Goal: Task Accomplishment & Management: Manage account settings

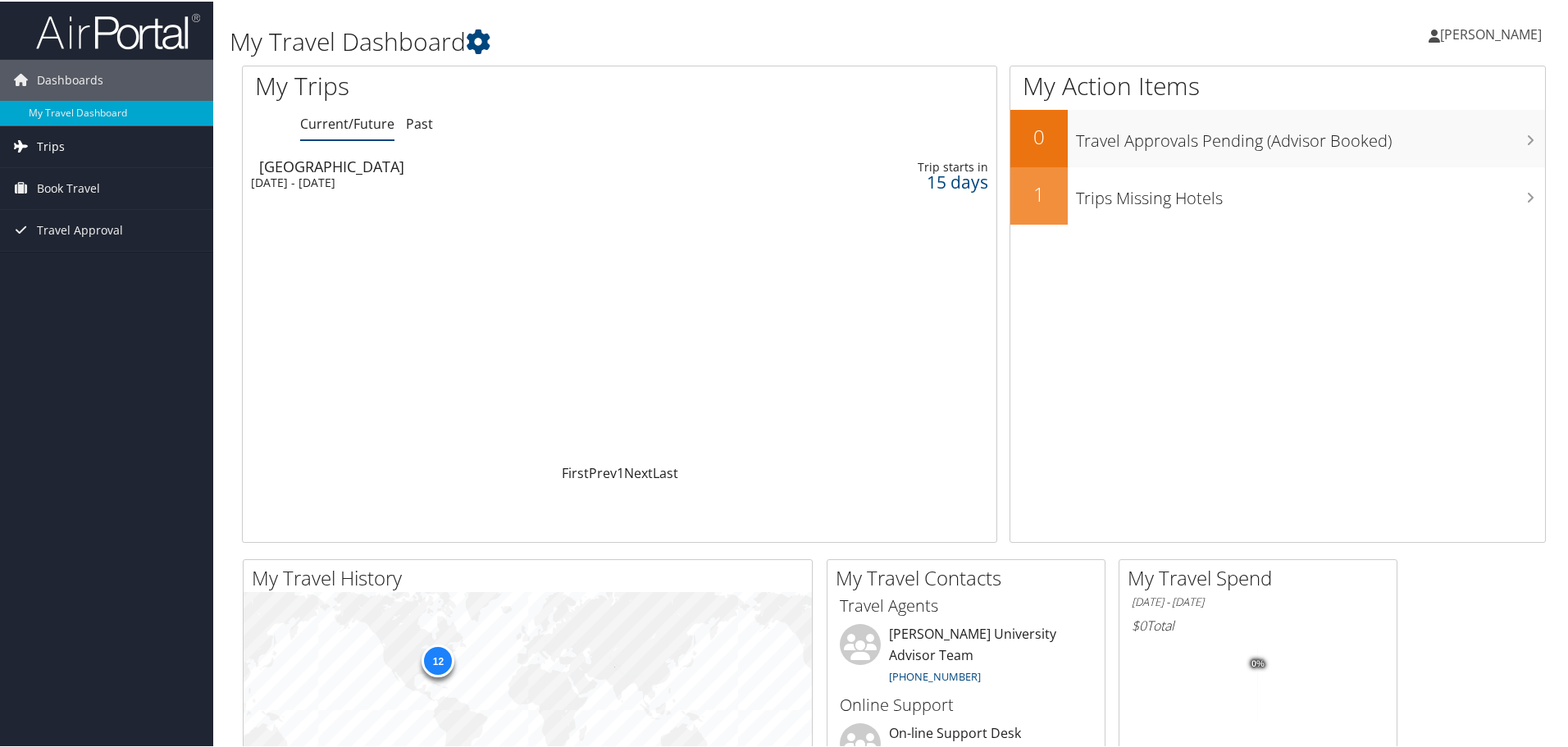
click at [65, 152] on link "Trips" at bounding box center [106, 145] width 213 height 41
click at [63, 174] on link "Current/Future Trips" at bounding box center [106, 177] width 213 height 25
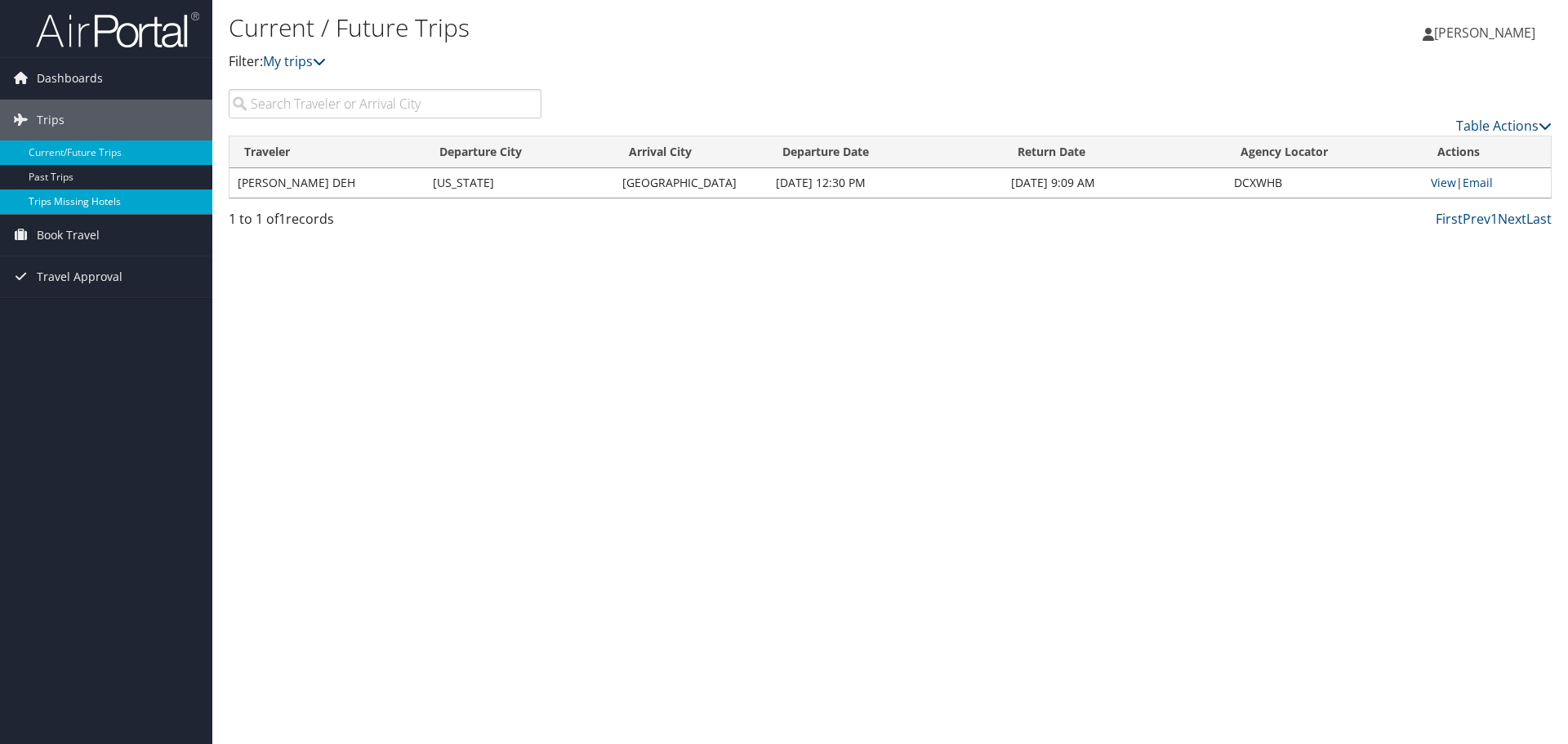
click at [105, 206] on link "Trips Missing Hotels" at bounding box center [106, 201] width 213 height 25
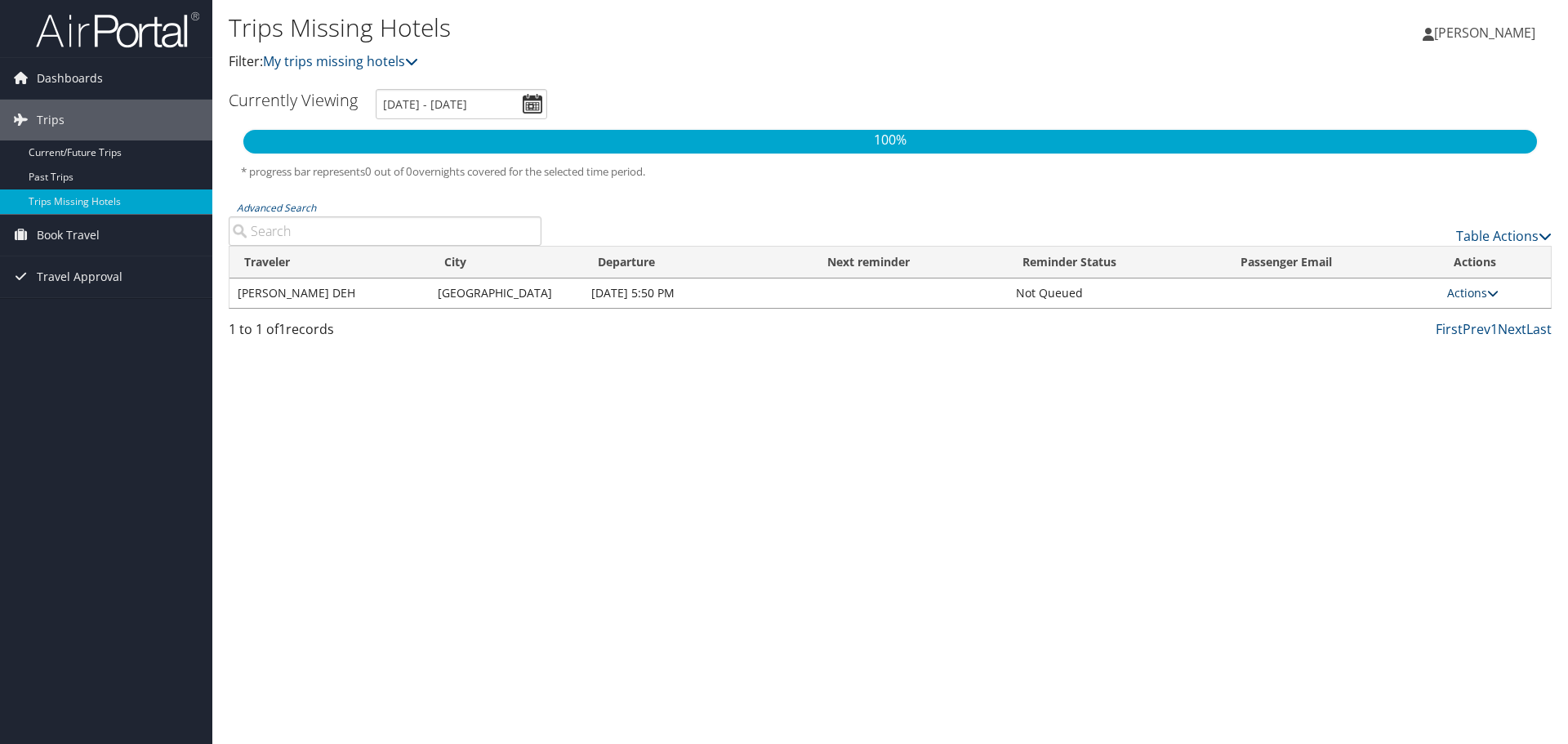
click at [1497, 294] on icon at bounding box center [1493, 293] width 11 height 11
click at [1450, 375] on link "Attach Hotel" at bounding box center [1439, 372] width 113 height 28
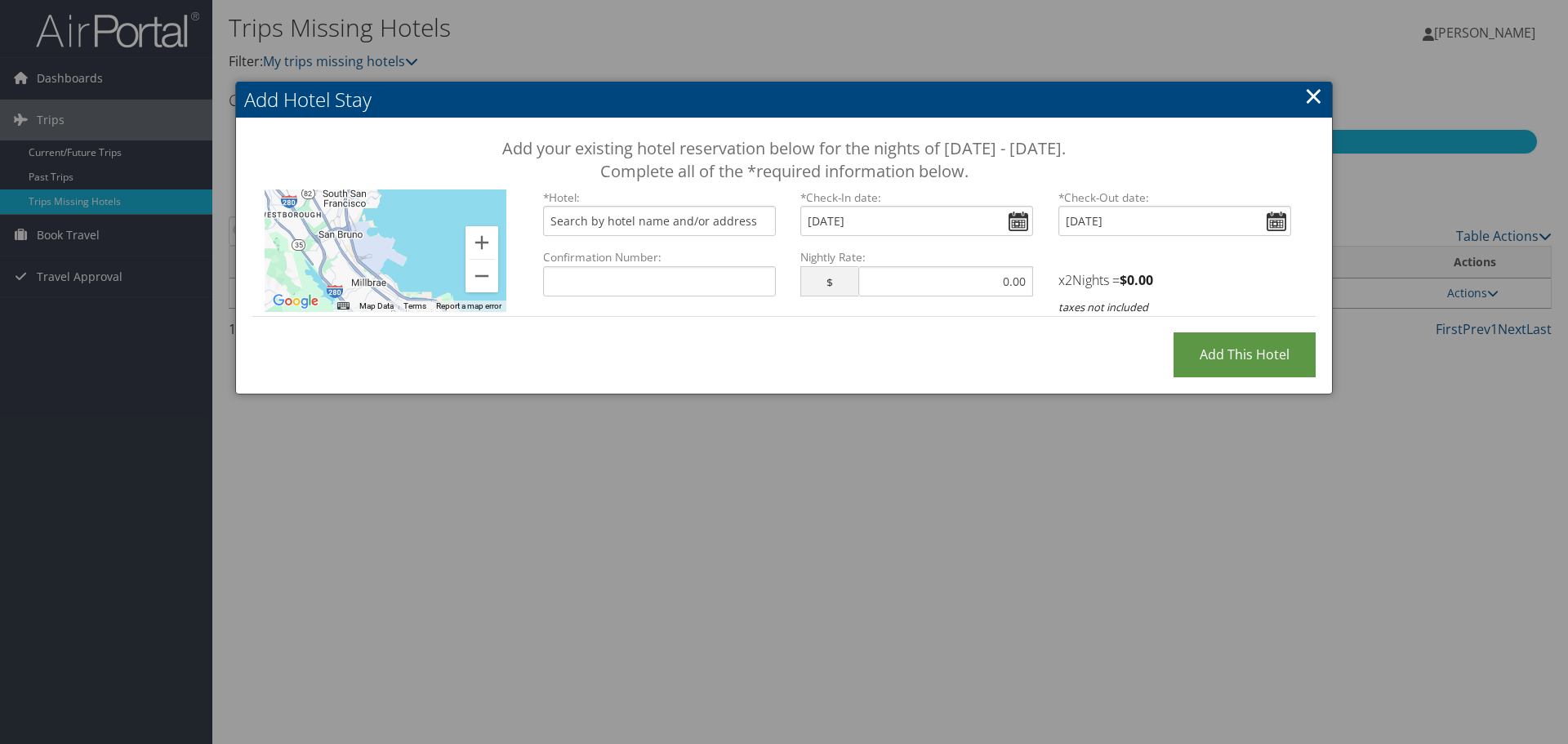
click at [1314, 103] on link "×" at bounding box center [1314, 96] width 19 height 32
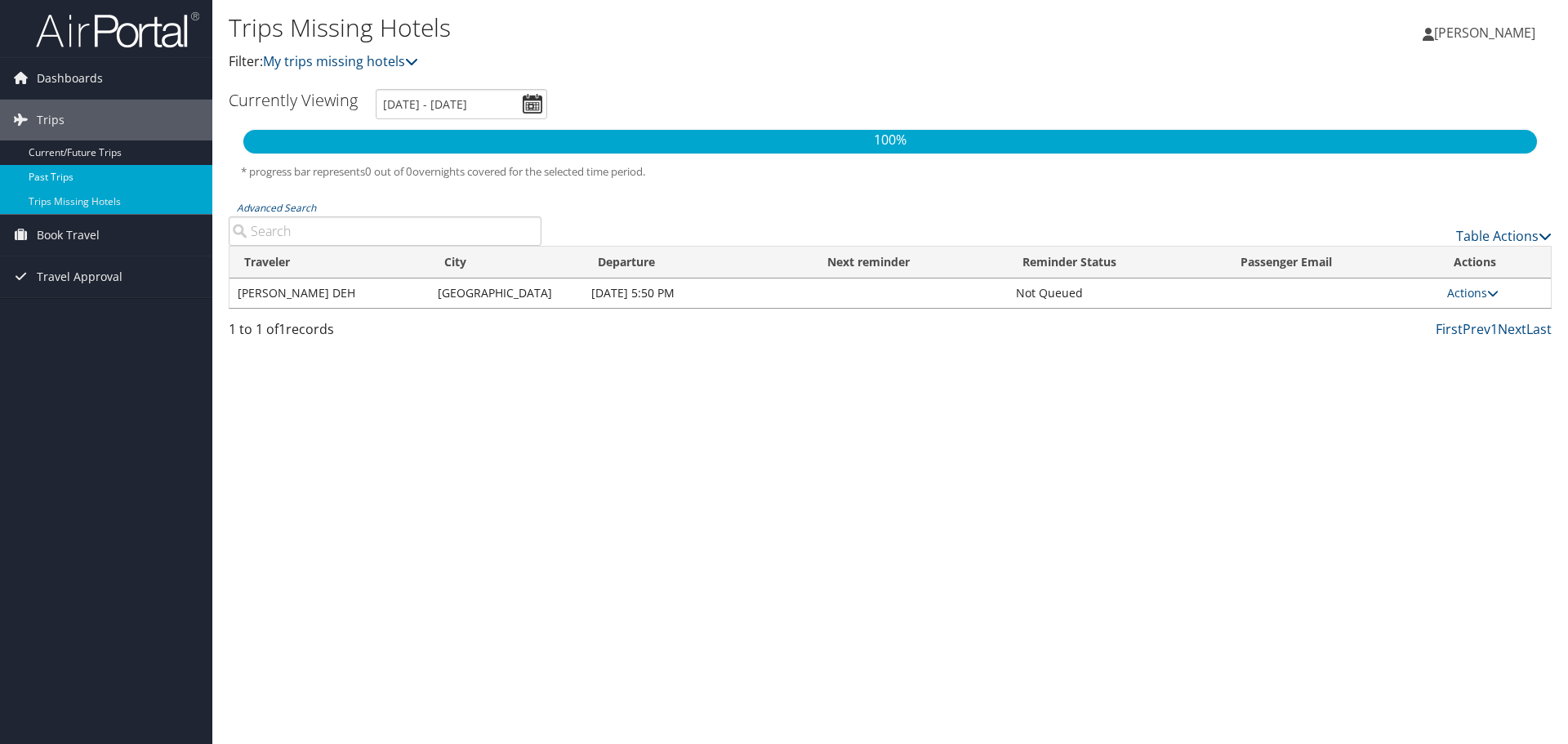
click at [61, 177] on link "Past Trips" at bounding box center [106, 177] width 213 height 25
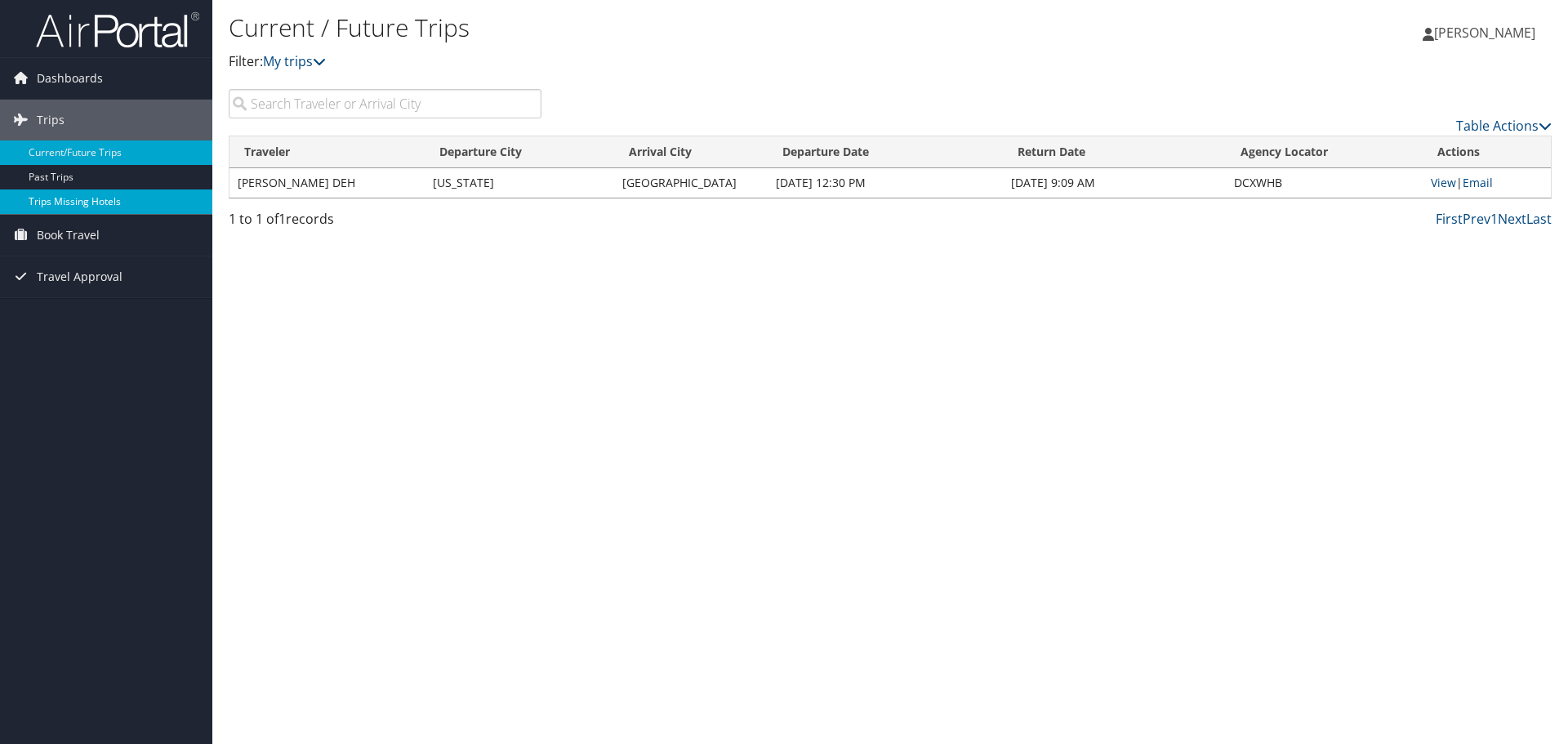
click at [97, 212] on link "Trips Missing Hotels" at bounding box center [106, 201] width 213 height 25
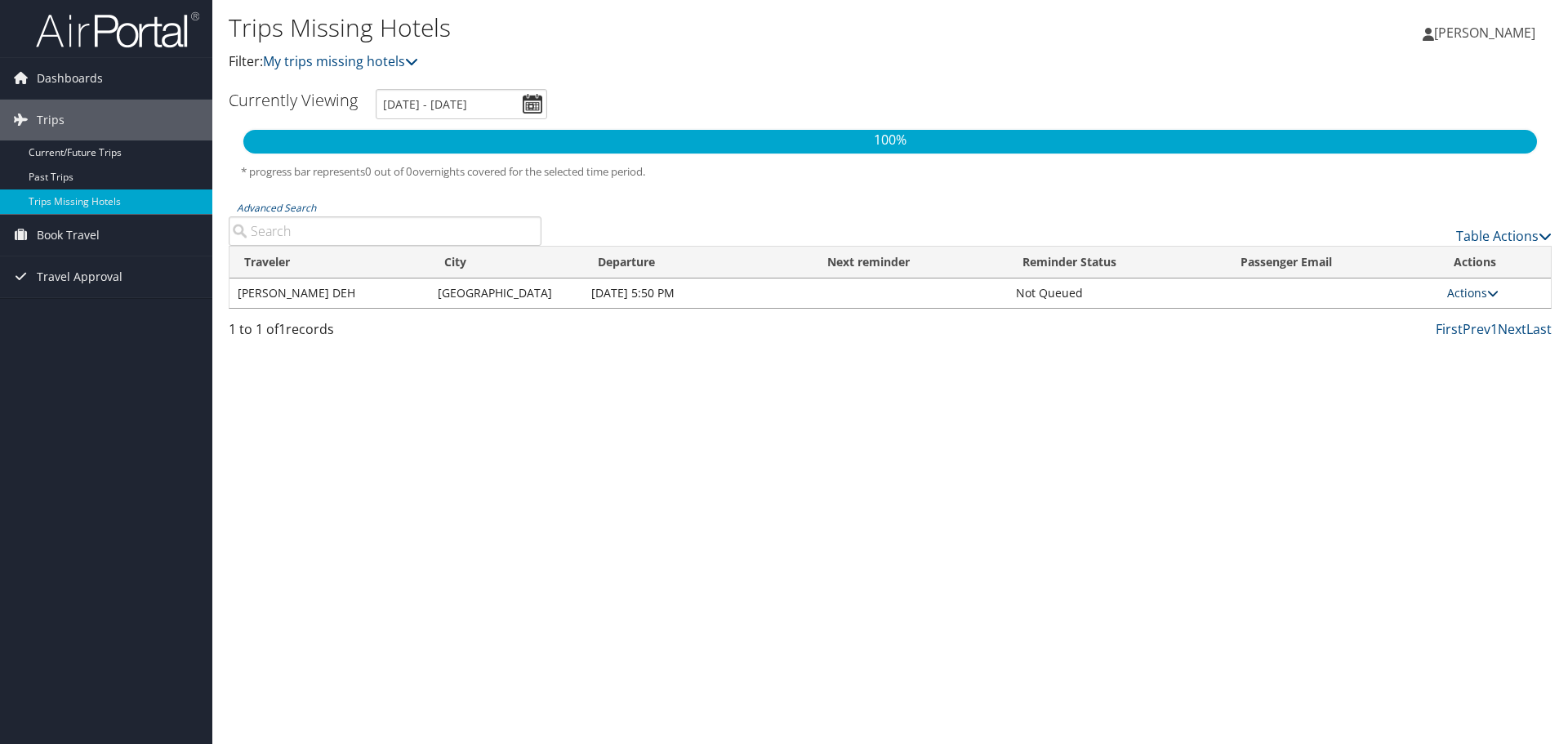
click at [1487, 290] on link "Actions" at bounding box center [1473, 293] width 51 height 15
click at [1455, 361] on link "Attach Hotel" at bounding box center [1439, 372] width 113 height 28
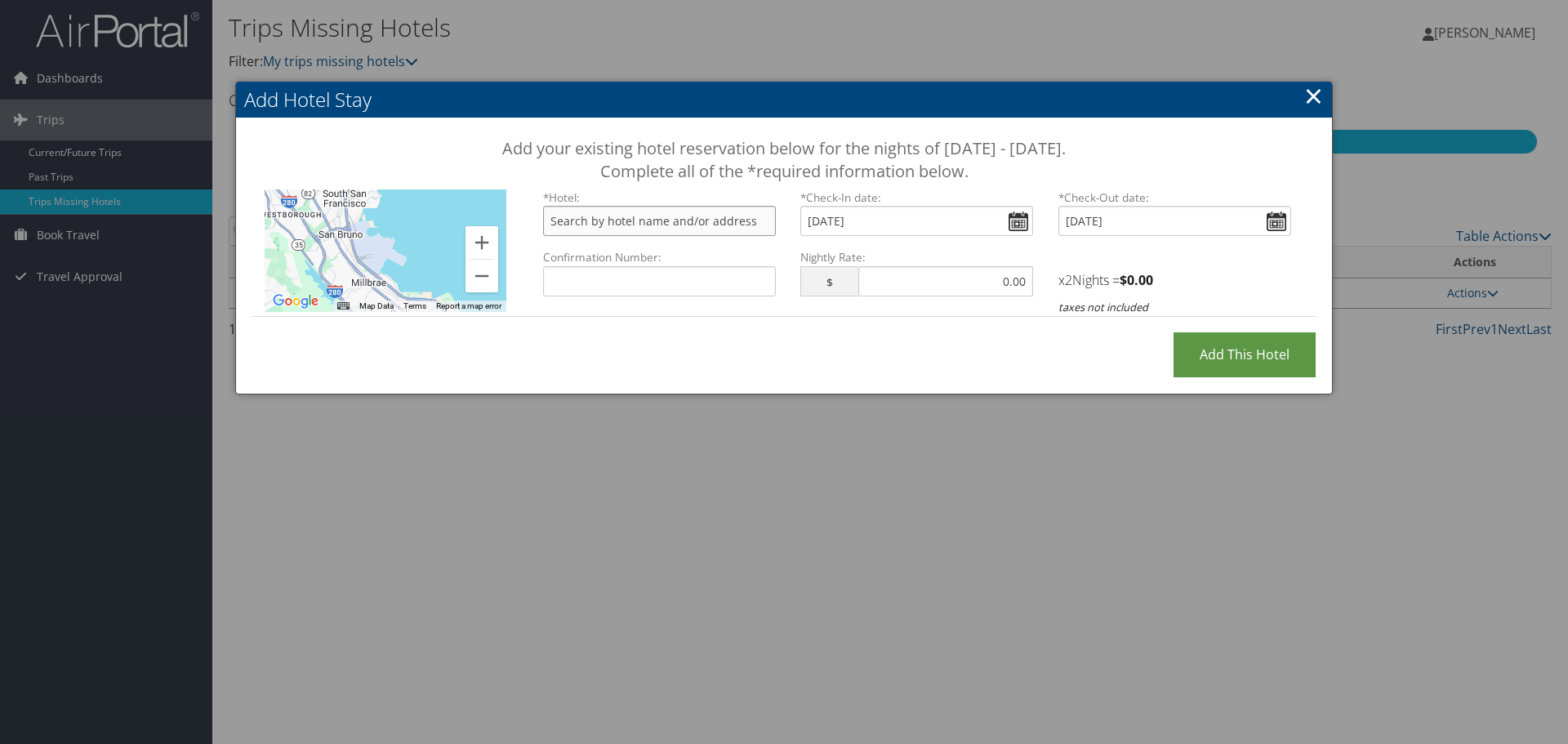
click at [726, 226] on input "text" at bounding box center [659, 220] width 233 height 30
paste input "389 Jane Stanford Way, Stanford, CA 94305"
type input "389 Jane Stanford Way, Stanford, CA 94305, USA"
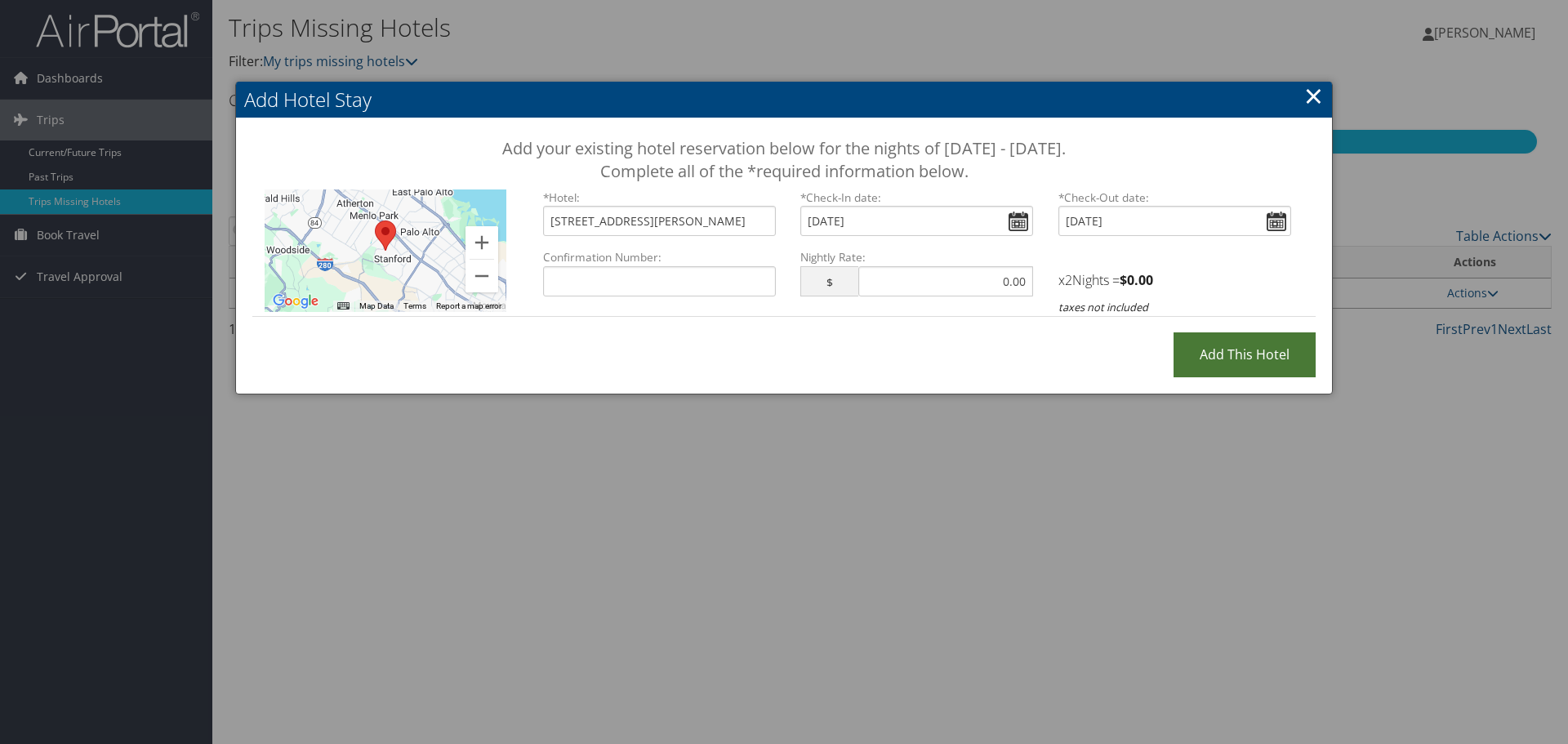
click at [1191, 354] on input "Add this Hotel" at bounding box center [1244, 354] width 143 height 45
type input "Processing..."
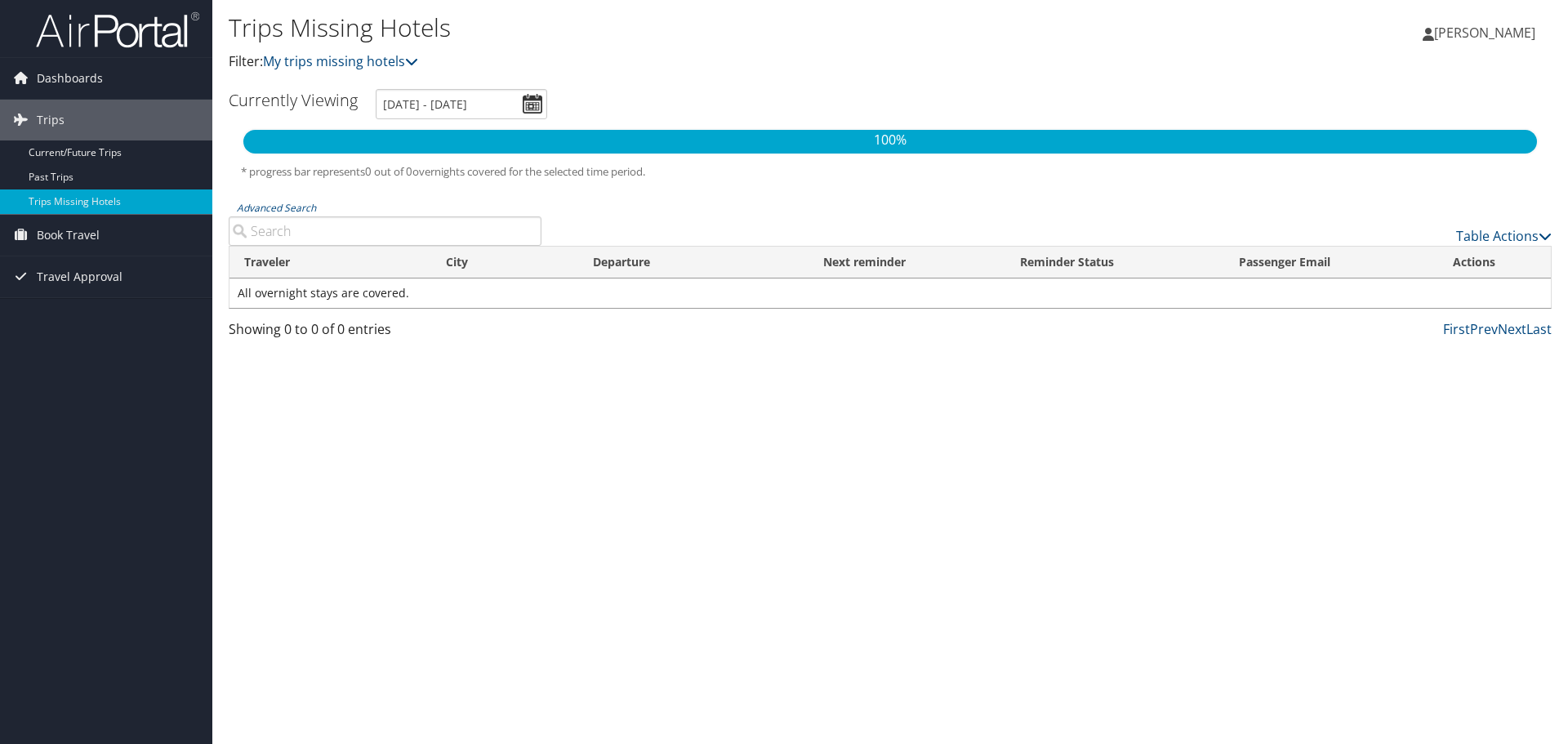
click at [435, 233] on input "Advanced Search" at bounding box center [385, 231] width 312 height 29
paste input "389 Jane Stanford Way, Stanford, CA 94305"
type input "389 Jane Stanford Way, Stanford, CA 94305"
click at [113, 154] on link "Current/Future Trips" at bounding box center [106, 153] width 213 height 25
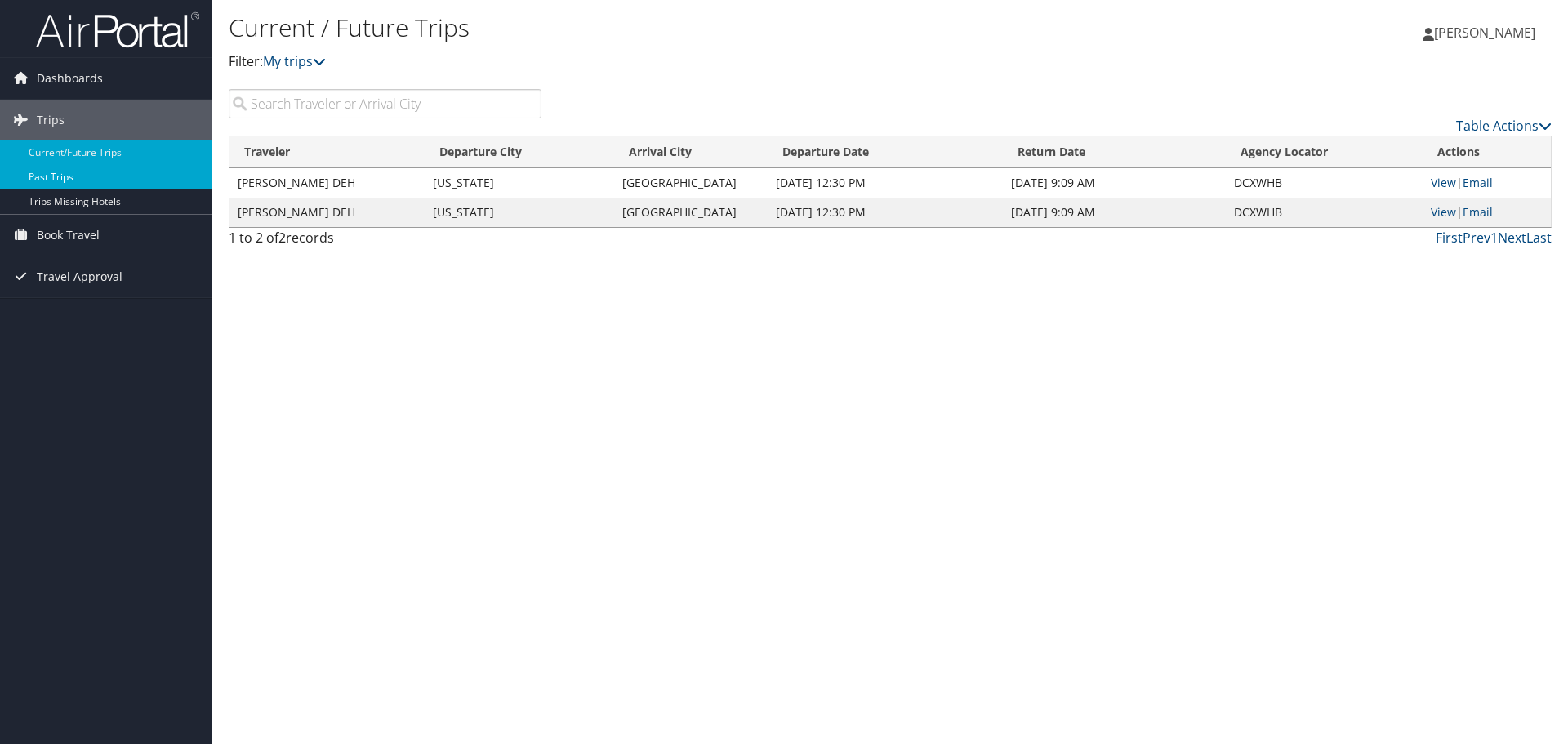
click at [92, 183] on link "Past Trips" at bounding box center [106, 177] width 213 height 25
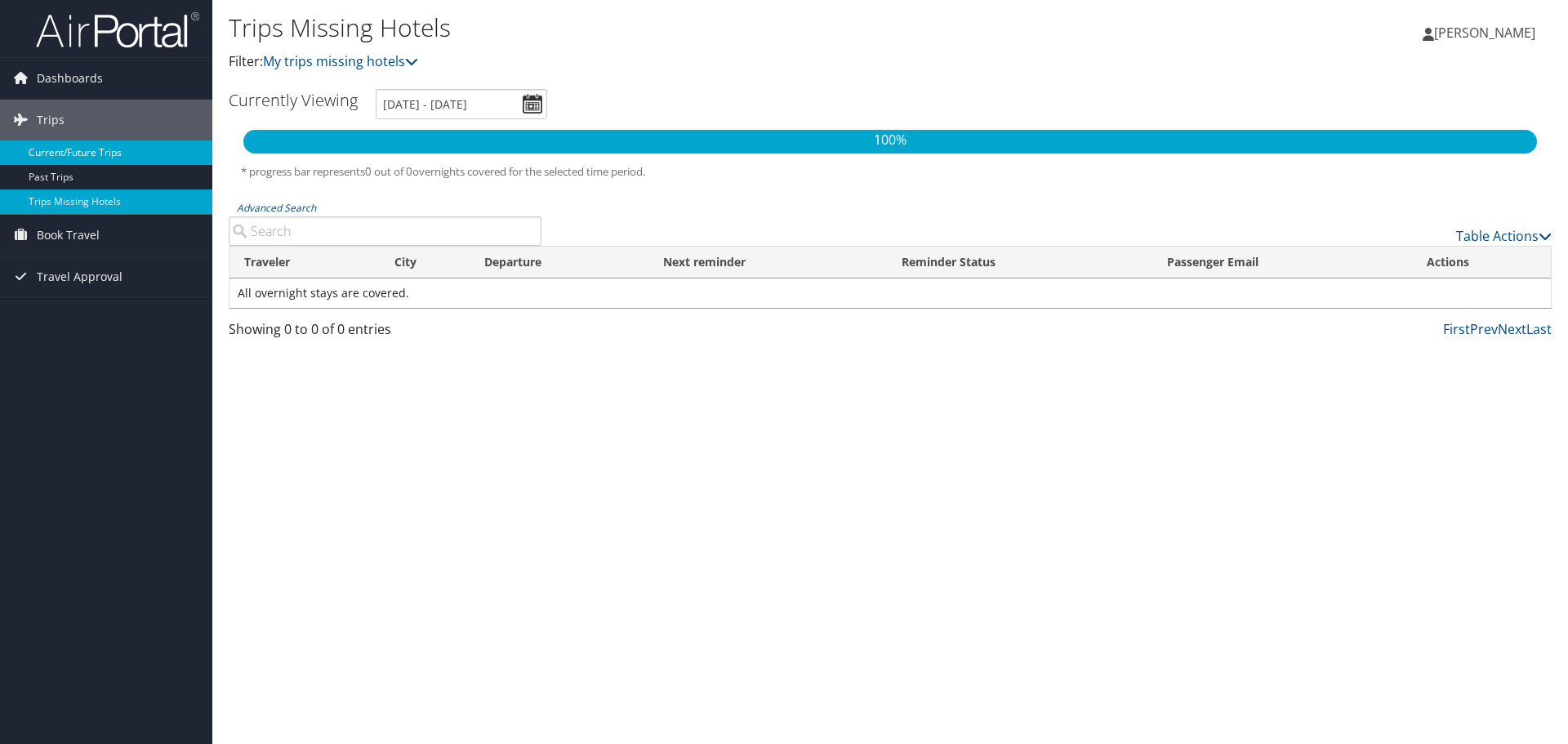
click at [88, 156] on link "Current/Future Trips" at bounding box center [106, 153] width 213 height 25
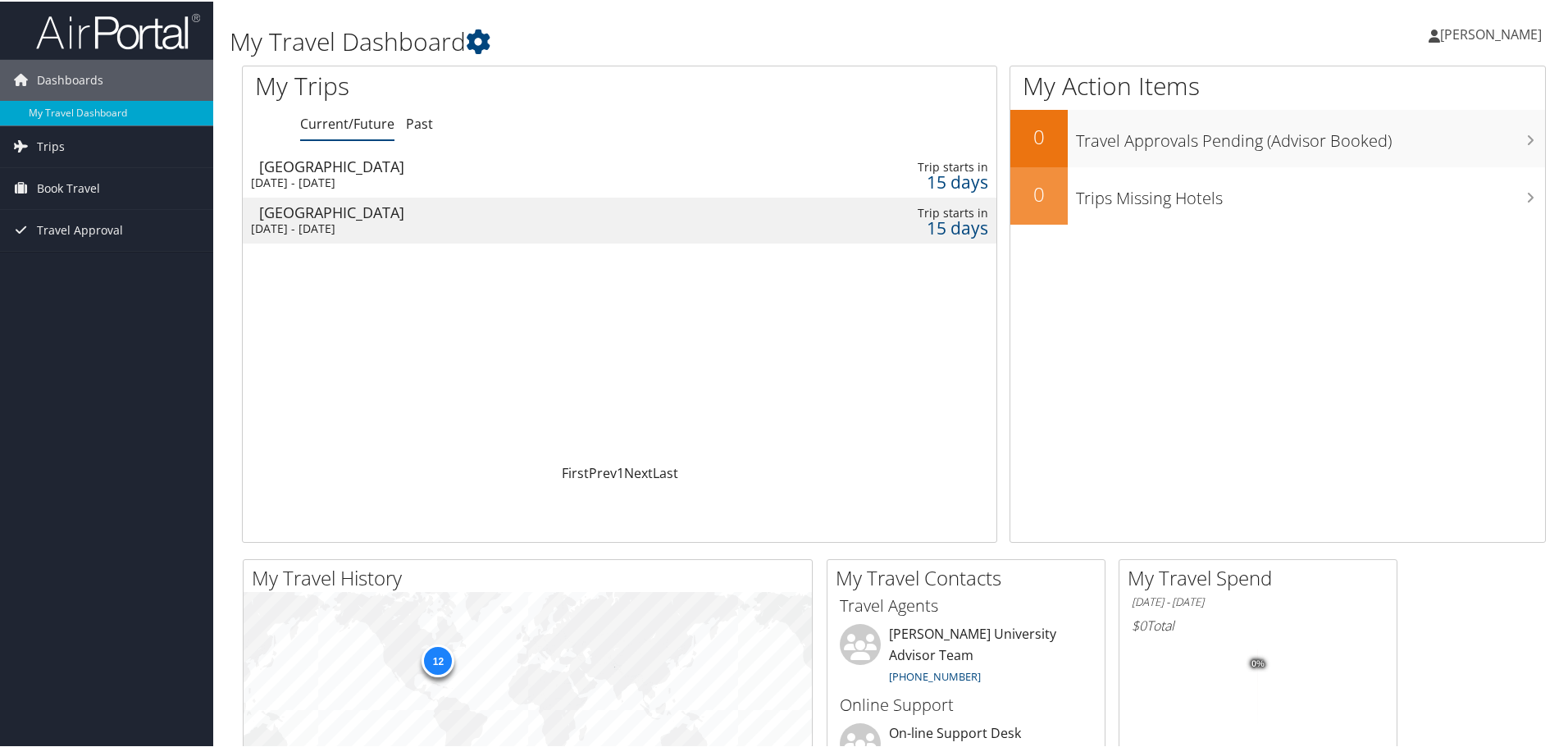
click at [334, 180] on div "[DATE] - [DATE]" at bounding box center [488, 181] width 473 height 15
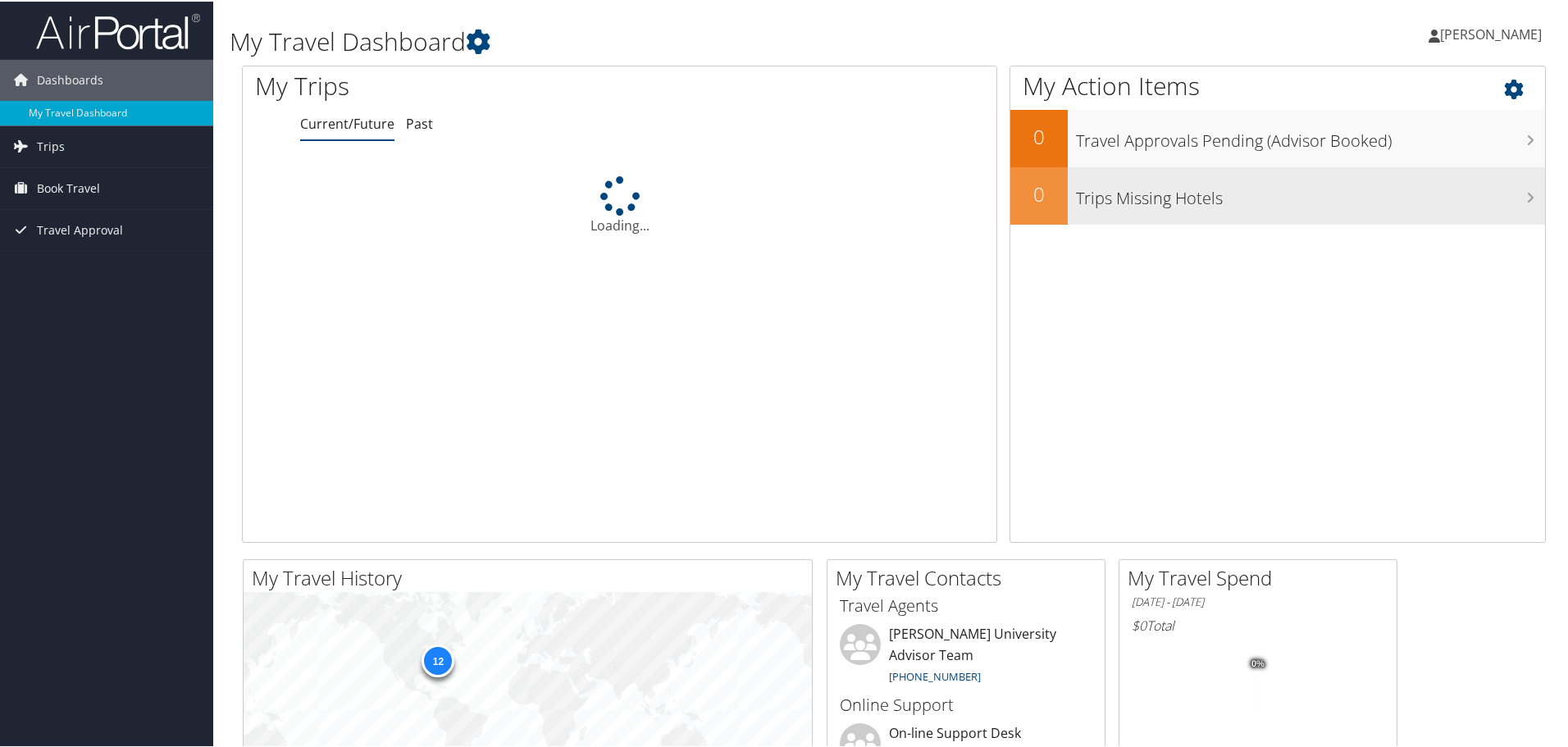
click at [1149, 200] on h3 "Trips Missing Hotels" at bounding box center [1309, 193] width 469 height 31
